Goal: Information Seeking & Learning: Compare options

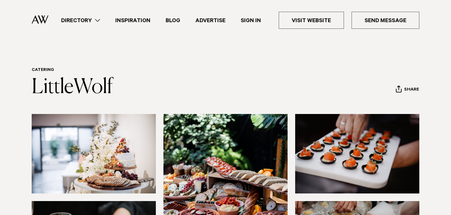
scroll to position [172, 0]
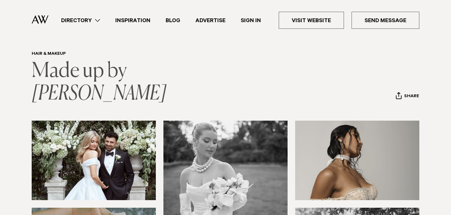
scroll to position [16, 0]
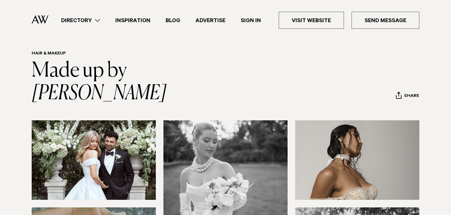
click at [89, 19] on link "Directory" at bounding box center [81, 20] width 54 height 9
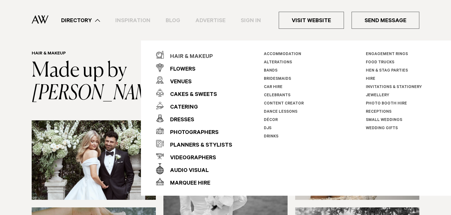
click at [190, 57] on div "Hair & Makeup" at bounding box center [188, 57] width 49 height 13
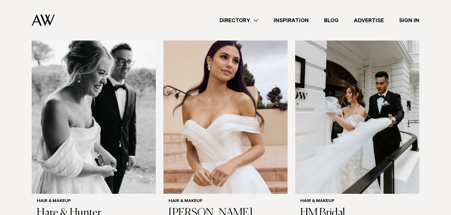
scroll to position [1120, 0]
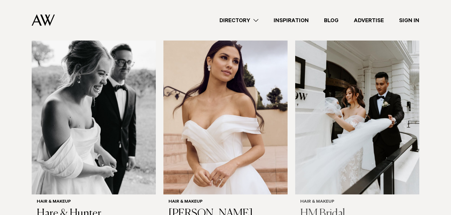
click at [378, 115] on img at bounding box center [357, 111] width 124 height 167
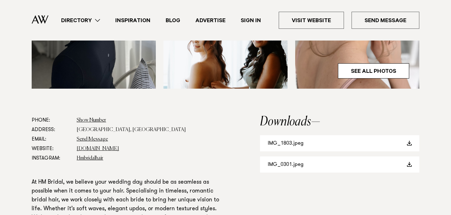
scroll to position [305, 0]
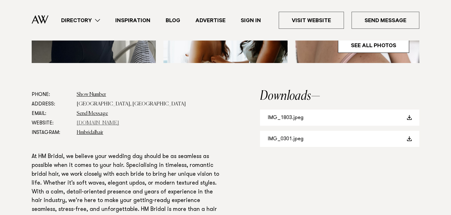
click at [103, 122] on link "Hmbridal.co.nz" at bounding box center [98, 123] width 42 height 5
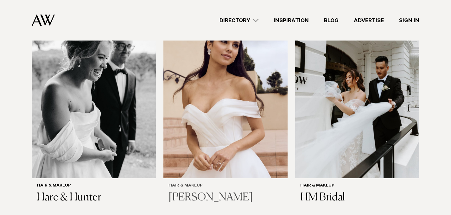
scroll to position [1154, 0]
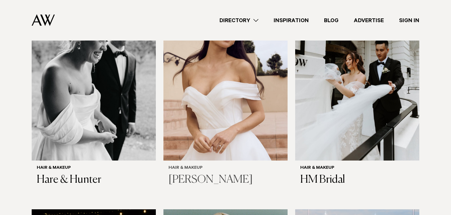
click at [248, 106] on img at bounding box center [226, 77] width 124 height 167
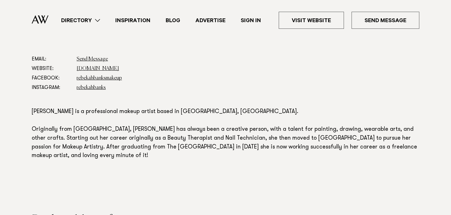
scroll to position [339, 0]
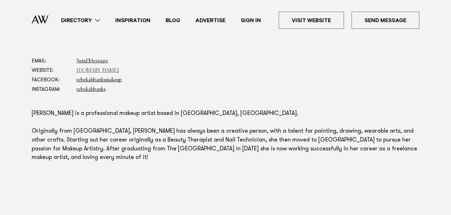
click at [112, 68] on link "www.rebekahbanks.com" at bounding box center [98, 70] width 42 height 5
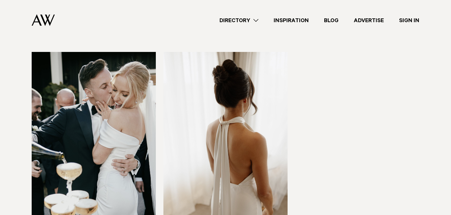
scroll to position [1526, 0]
click at [251, 133] on img at bounding box center [226, 135] width 124 height 167
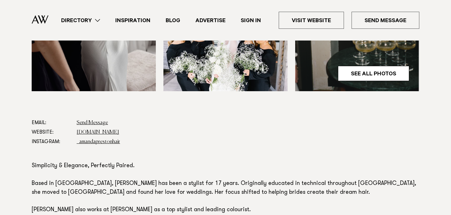
scroll to position [279, 0]
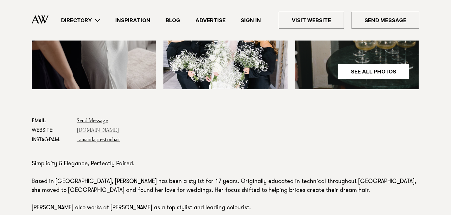
click at [116, 131] on link "[DOMAIN_NAME]" at bounding box center [98, 130] width 42 height 5
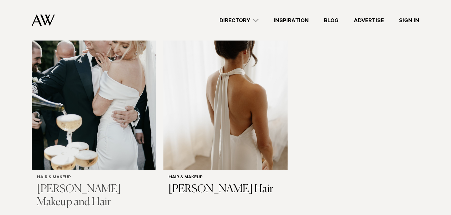
scroll to position [1580, 0]
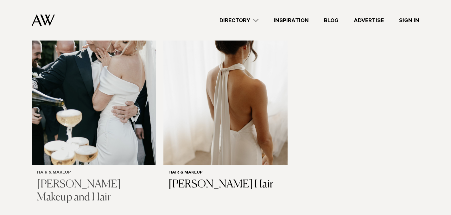
click at [124, 88] on img at bounding box center [94, 82] width 124 height 167
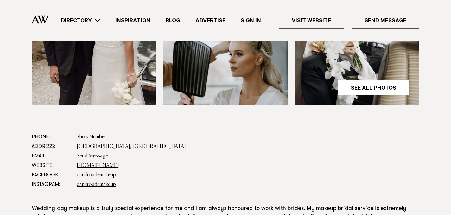
scroll to position [286, 0]
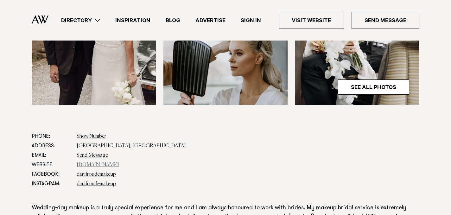
click at [98, 163] on link "danifroudemakeup.com" at bounding box center [98, 165] width 42 height 5
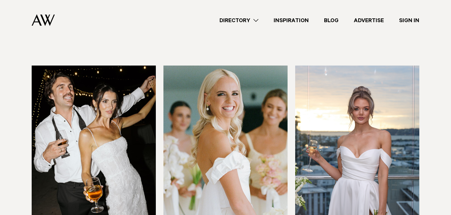
scroll to position [1306, 0]
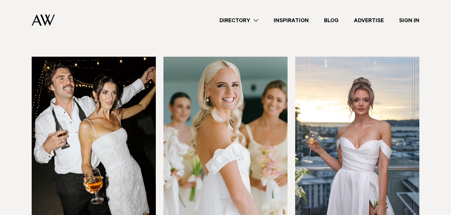
click at [378, 120] on img at bounding box center [357, 140] width 124 height 167
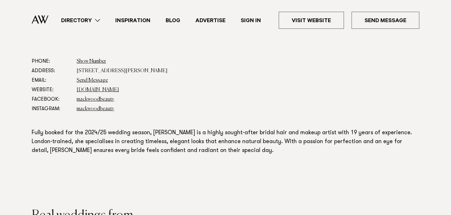
scroll to position [347, 0]
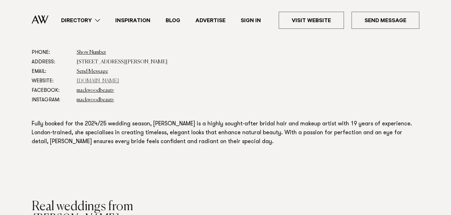
click at [100, 81] on link "mackwood.co.nz" at bounding box center [98, 81] width 42 height 5
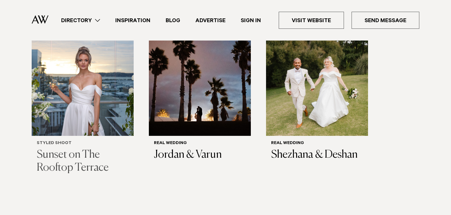
scroll to position [556, 0]
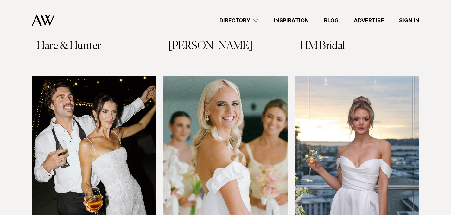
scroll to position [1325, 0]
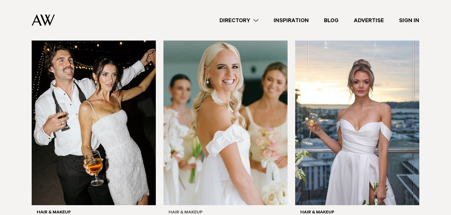
click at [228, 111] on img at bounding box center [226, 122] width 124 height 167
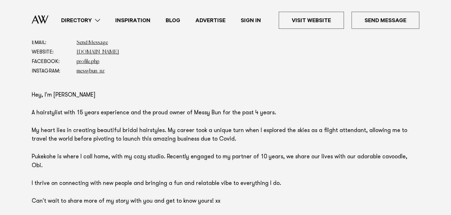
scroll to position [350, 0]
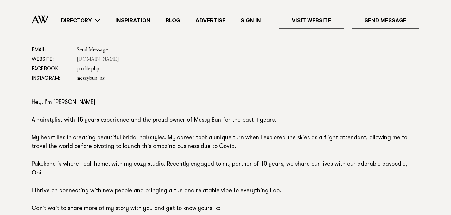
click at [105, 62] on link "www.messybun.co.nz" at bounding box center [98, 59] width 42 height 5
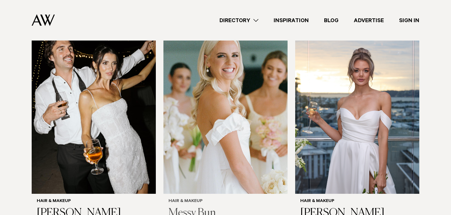
scroll to position [1365, 0]
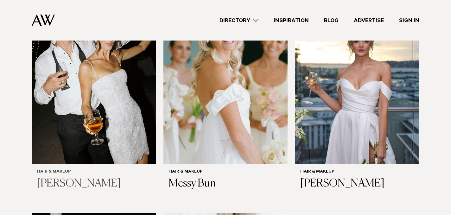
click at [56, 83] on img at bounding box center [94, 81] width 124 height 167
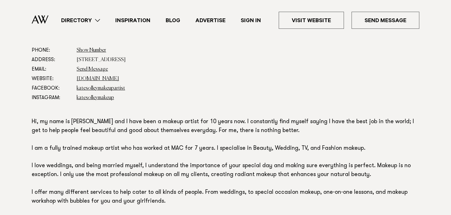
scroll to position [368, 0]
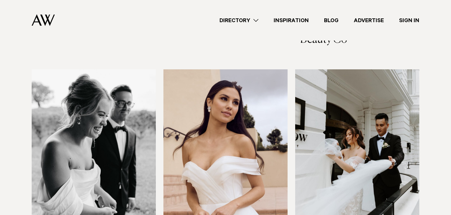
scroll to position [1127, 0]
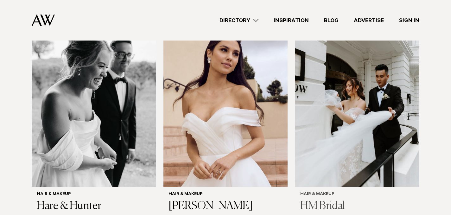
click at [347, 123] on img at bounding box center [357, 104] width 124 height 167
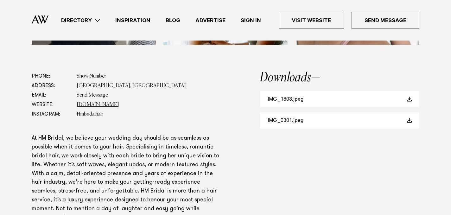
scroll to position [400, 0]
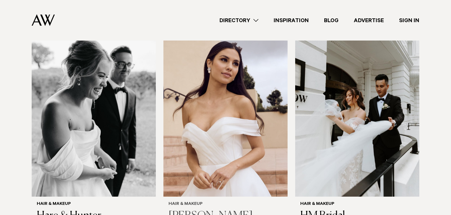
scroll to position [1115, 0]
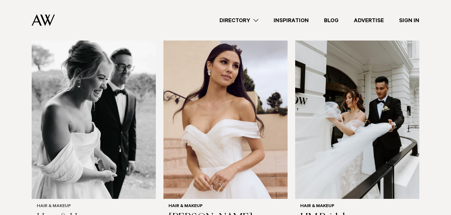
click at [76, 89] on img at bounding box center [94, 116] width 124 height 167
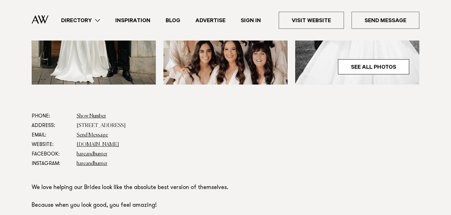
scroll to position [283, 0]
click at [97, 143] on link "[DOMAIN_NAME]" at bounding box center [98, 144] width 42 height 5
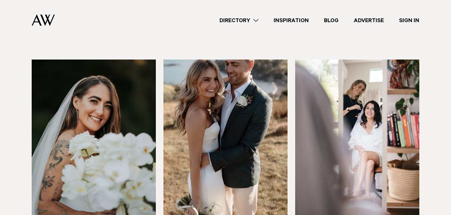
scroll to position [859, 0]
click at [395, 122] on img at bounding box center [357, 143] width 124 height 167
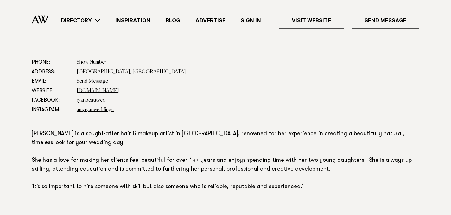
scroll to position [363, 0]
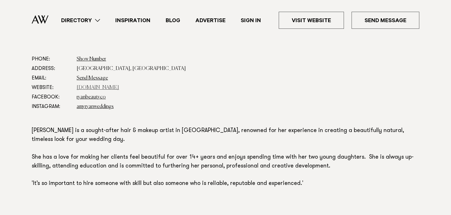
click at [118, 85] on link "www.amyryanweddings.com" at bounding box center [98, 87] width 42 height 5
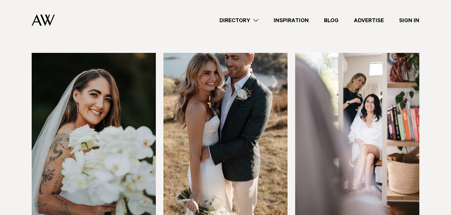
scroll to position [868, 0]
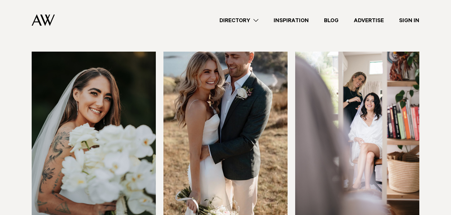
click at [218, 112] on img at bounding box center [226, 135] width 124 height 167
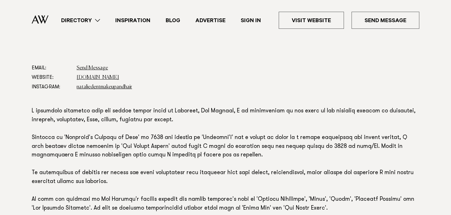
scroll to position [323, 0]
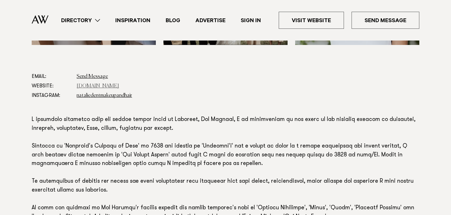
click at [98, 84] on link "[DOMAIN_NAME]" at bounding box center [98, 86] width 42 height 5
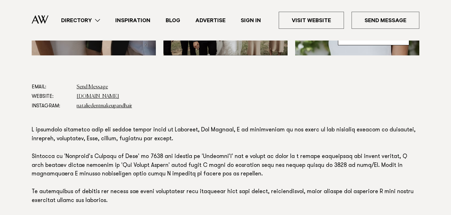
scroll to position [299, 0]
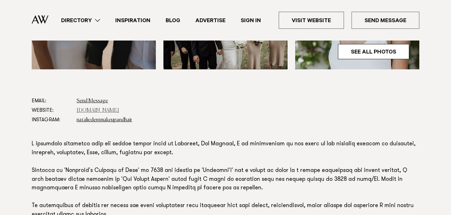
click at [96, 108] on link "[DOMAIN_NAME]" at bounding box center [98, 110] width 42 height 5
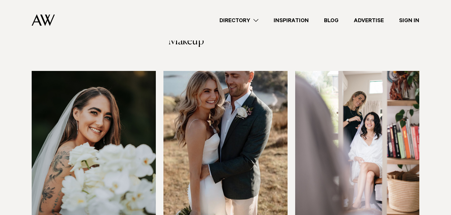
scroll to position [844, 0]
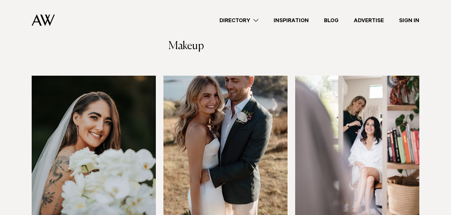
click at [120, 127] on img at bounding box center [94, 159] width 124 height 167
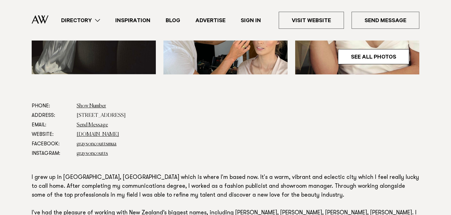
scroll to position [295, 0]
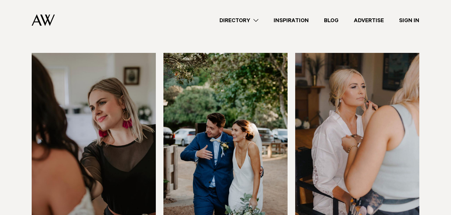
scroll to position [633, 0]
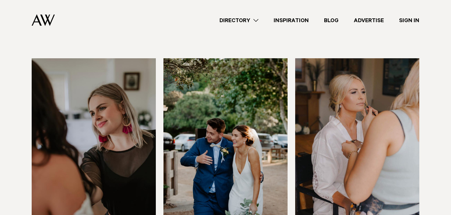
click at [379, 108] on img at bounding box center [357, 141] width 124 height 167
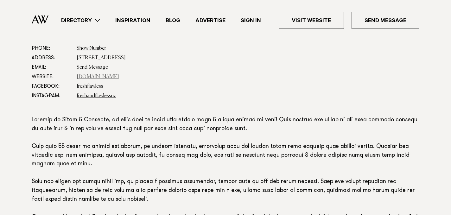
scroll to position [338, 0]
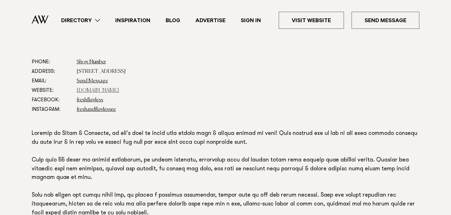
click at [108, 90] on link "freshandflawless.co.nz" at bounding box center [98, 90] width 42 height 5
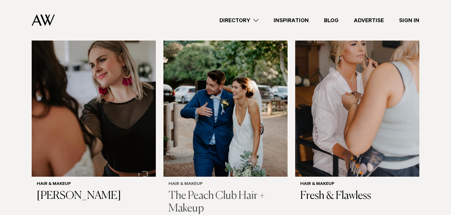
scroll to position [676, 0]
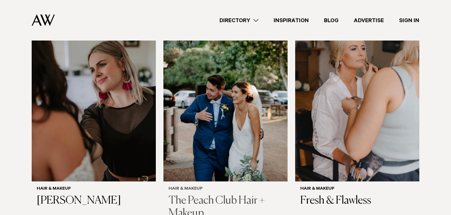
click at [228, 110] on img at bounding box center [226, 98] width 124 height 167
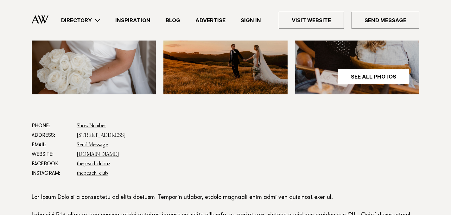
scroll to position [307, 0]
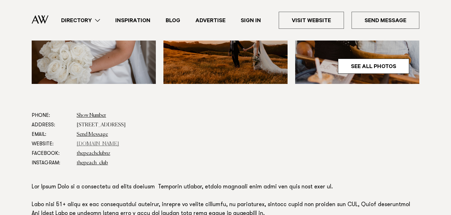
click at [96, 146] on link "thepeachclub.co.nz" at bounding box center [98, 144] width 42 height 5
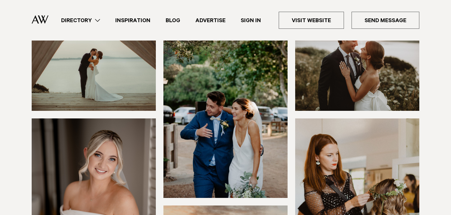
scroll to position [0, 0]
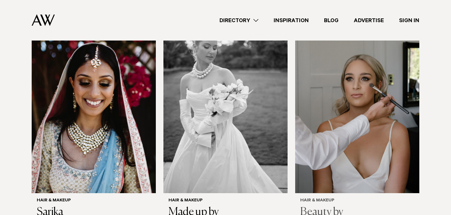
scroll to position [434, 0]
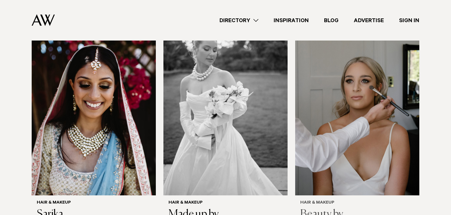
click at [361, 94] on img at bounding box center [357, 112] width 124 height 167
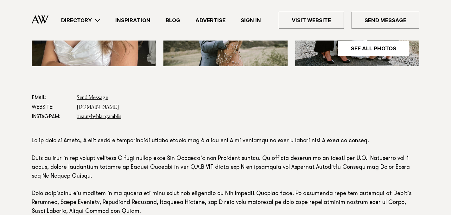
scroll to position [324, 0]
click at [119, 105] on link "www.beautybyblairgamblin.co.nz" at bounding box center [98, 107] width 42 height 5
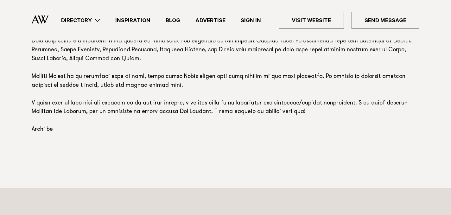
scroll to position [480, 0]
